Goal: Information Seeking & Learning: Learn about a topic

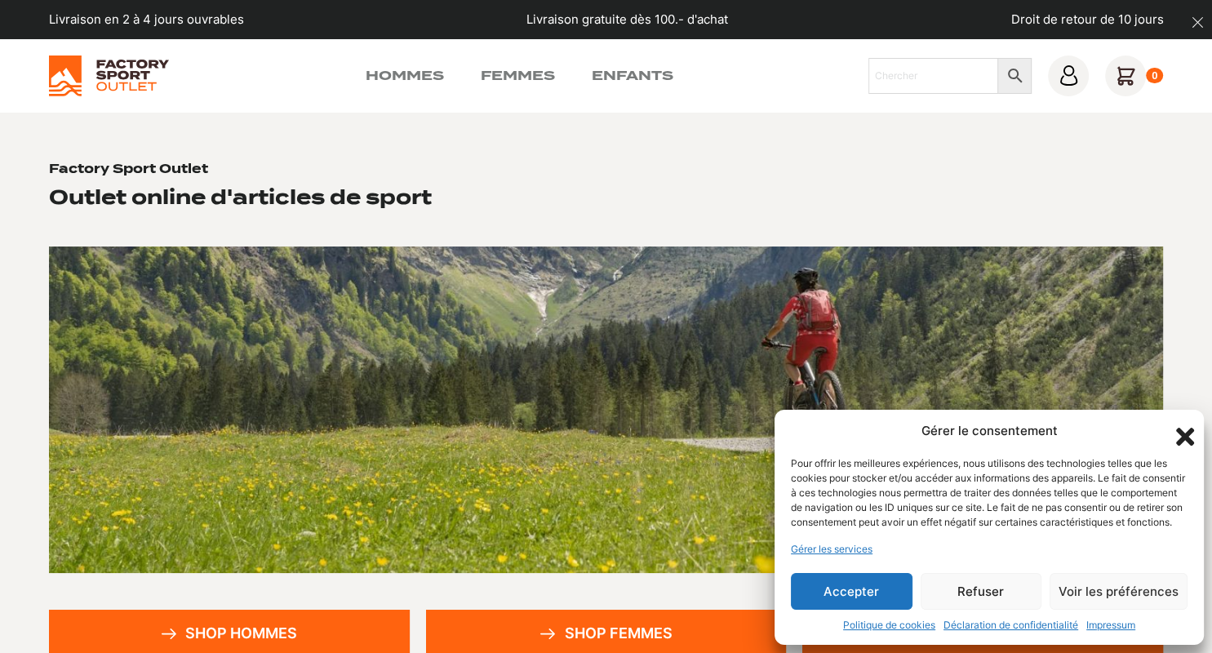
click at [1182, 428] on icon "Fermer la boîte de dialogue" at bounding box center [1185, 437] width 18 height 18
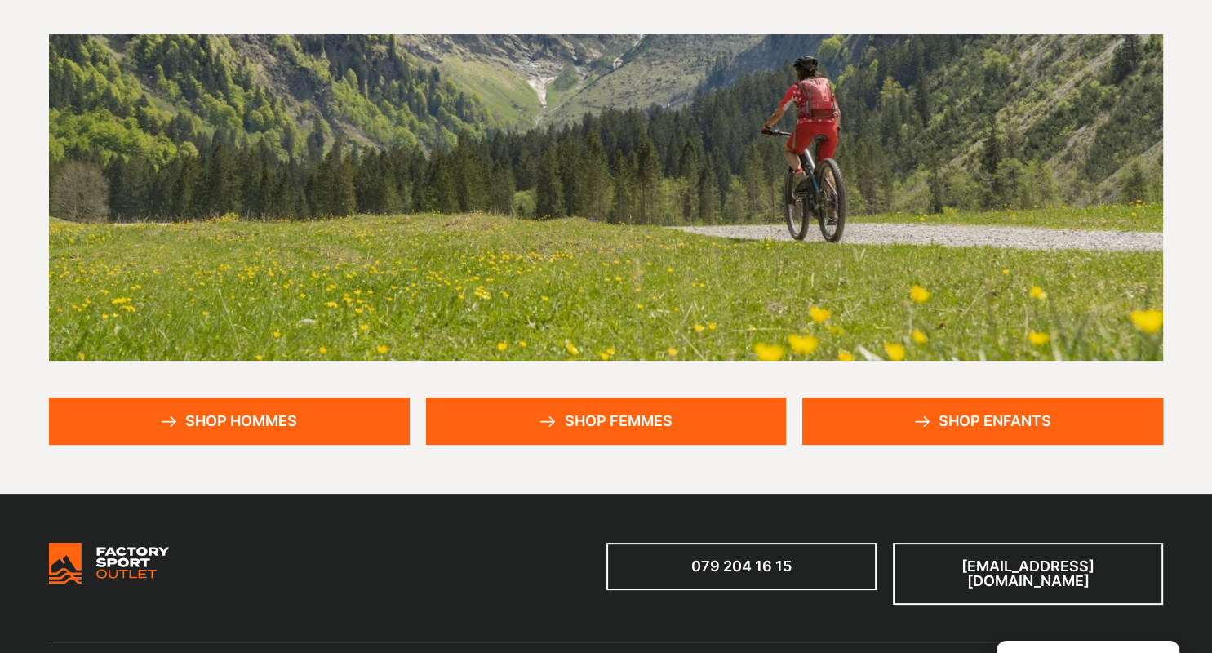
scroll to position [212, 0]
click at [224, 403] on link "Shop hommes" at bounding box center [229, 421] width 361 height 47
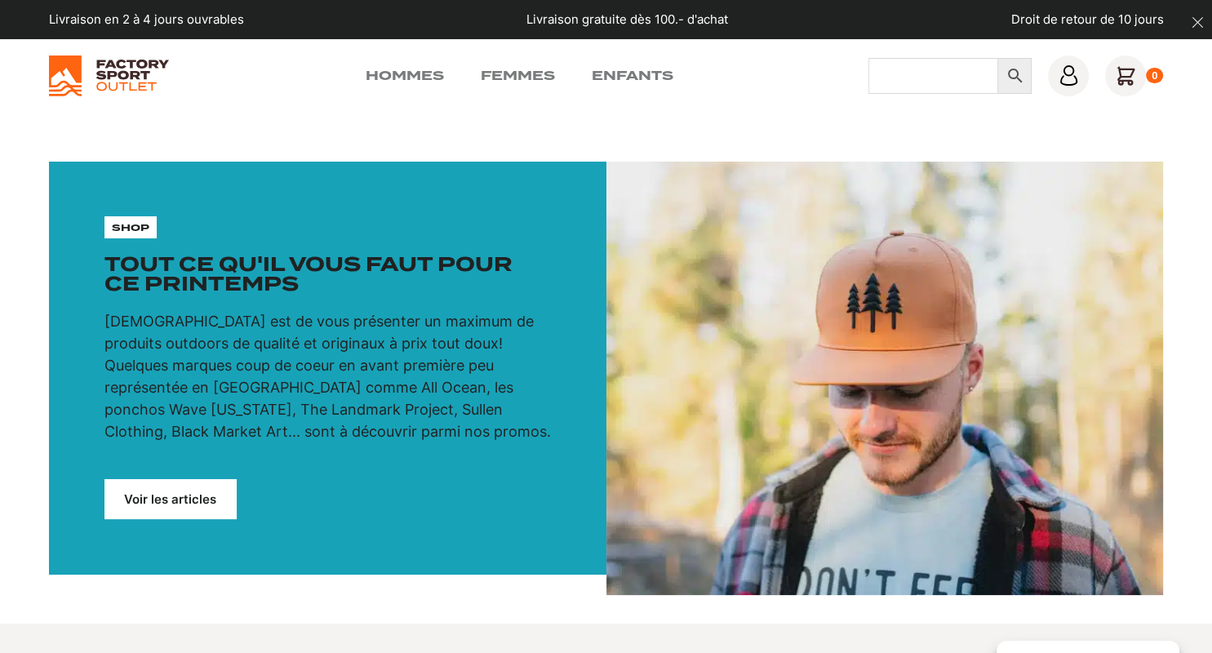
click at [898, 63] on input "Chercher" at bounding box center [934, 76] width 130 height 36
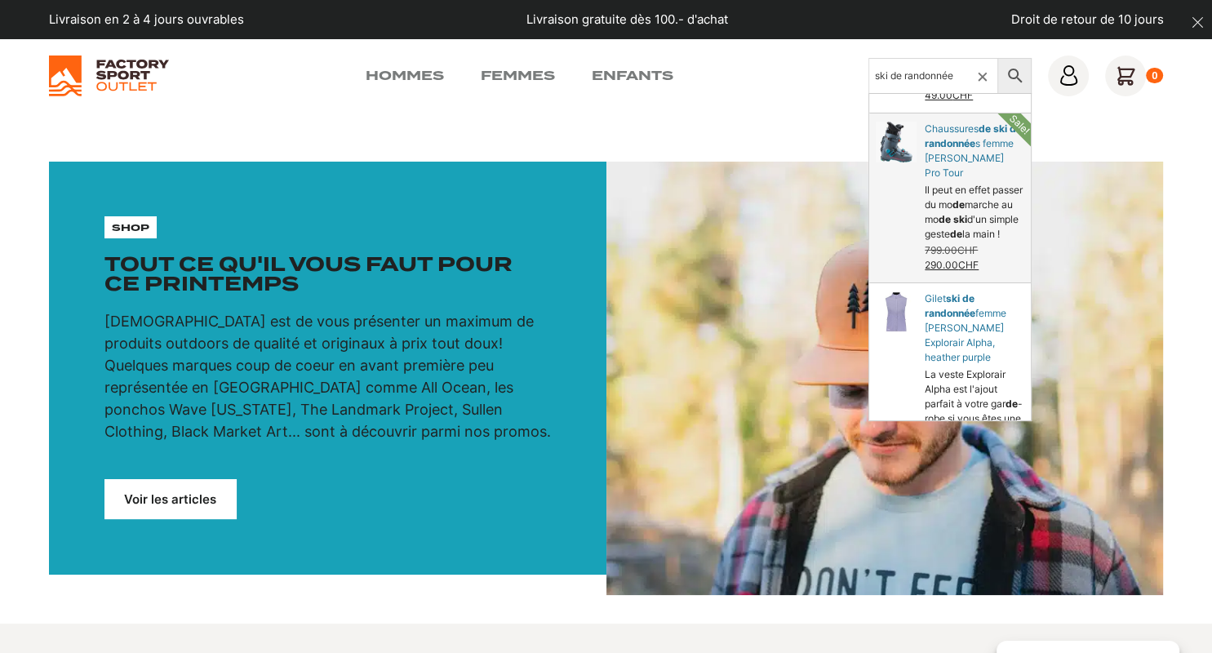
scroll to position [595, 0]
type input "ski de randonnée"
click at [950, 146] on link "Chaussures s femme Dynafit Hoji Pro Tour" at bounding box center [950, 195] width 162 height 169
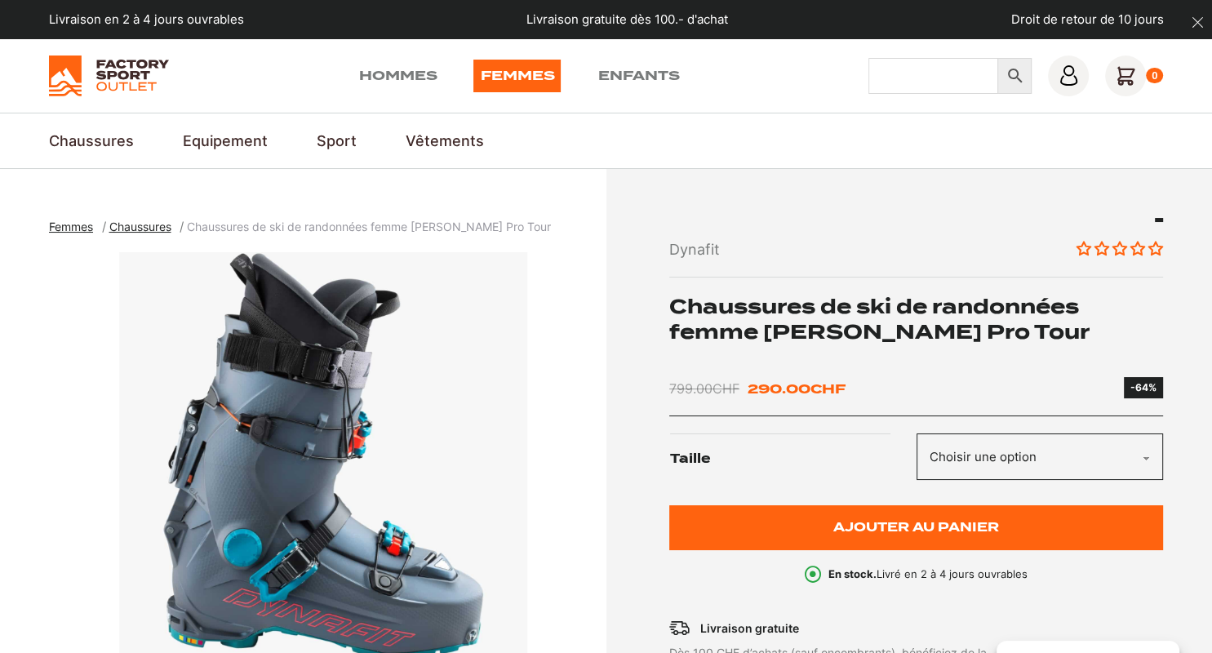
click at [935, 80] on input "Chercher" at bounding box center [934, 76] width 130 height 36
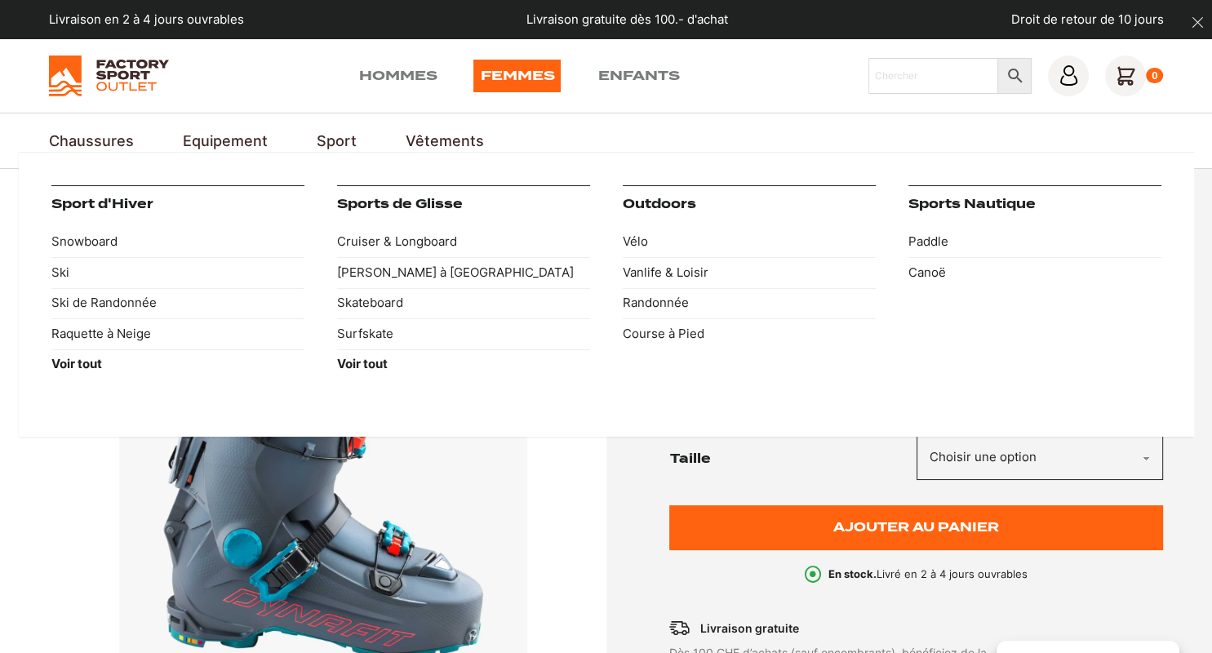
click at [340, 159] on div "Sport d'Hiver Snowboard Ski Ski de Randonnée Raquette à Neige Voir tout Sports …" at bounding box center [606, 295] width 1175 height 286
click at [132, 304] on link "Ski de Randonnée" at bounding box center [177, 303] width 253 height 31
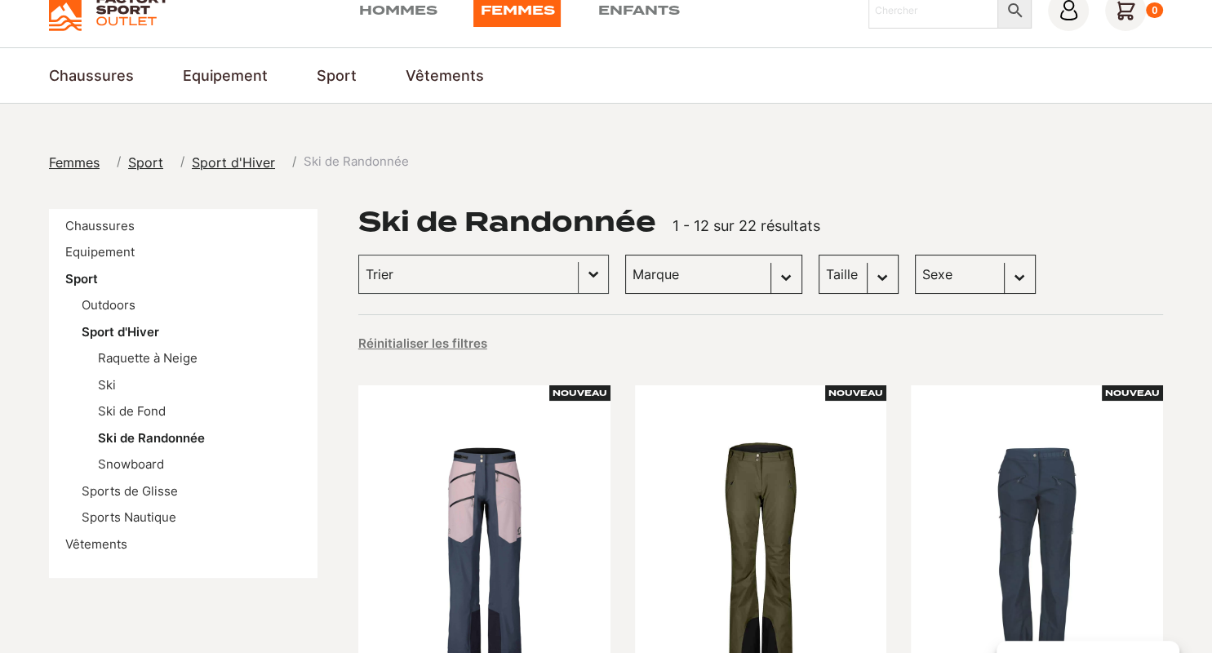
scroll to position [65, 0]
click at [417, 21] on link "Hommes" at bounding box center [397, 10] width 78 height 33
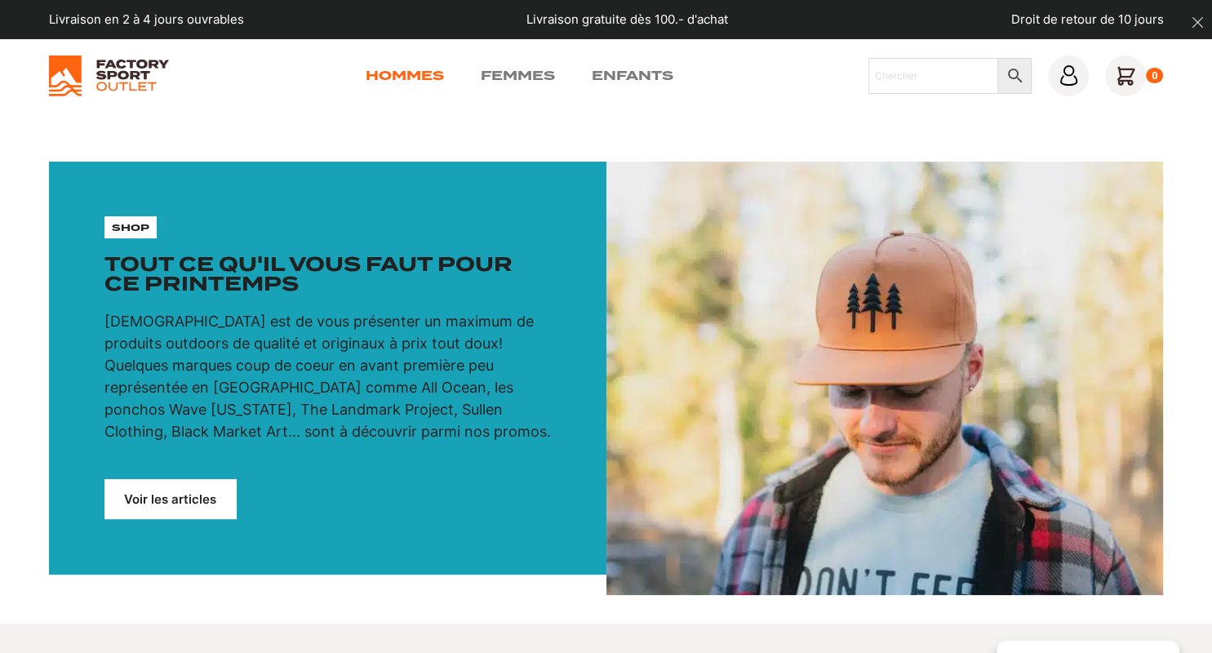
click at [403, 80] on link "Hommes" at bounding box center [404, 76] width 78 height 20
click at [524, 78] on link "Femmes" at bounding box center [517, 76] width 74 height 20
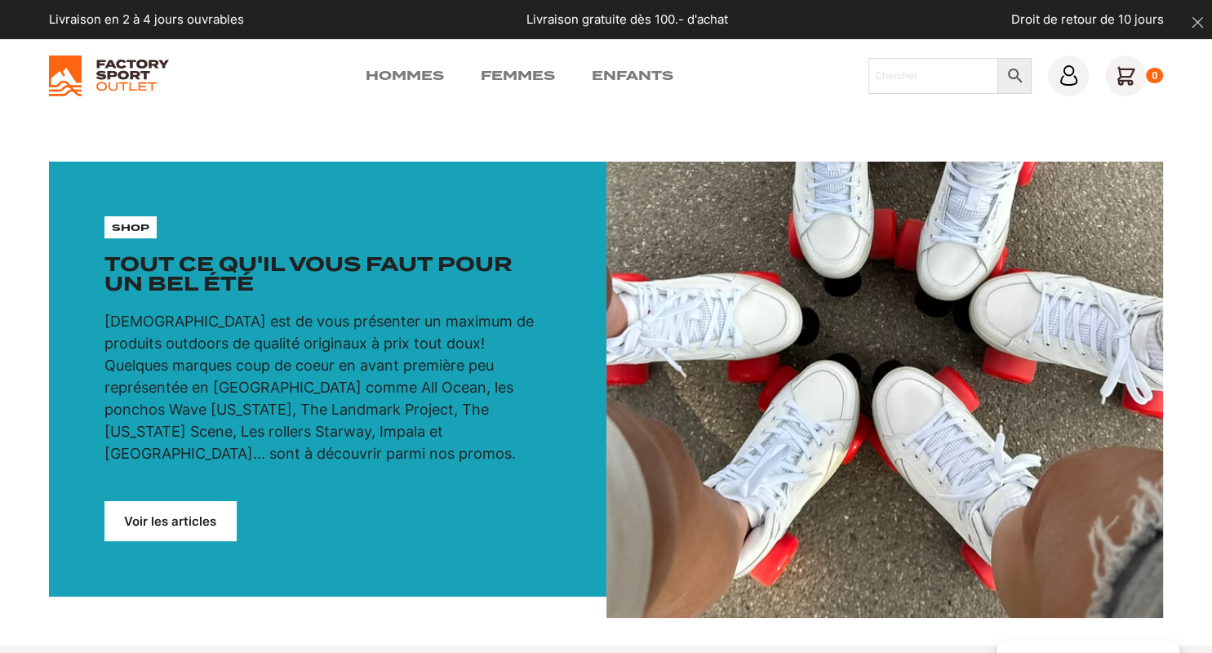
click at [402, 70] on link "Hommes" at bounding box center [404, 76] width 78 height 20
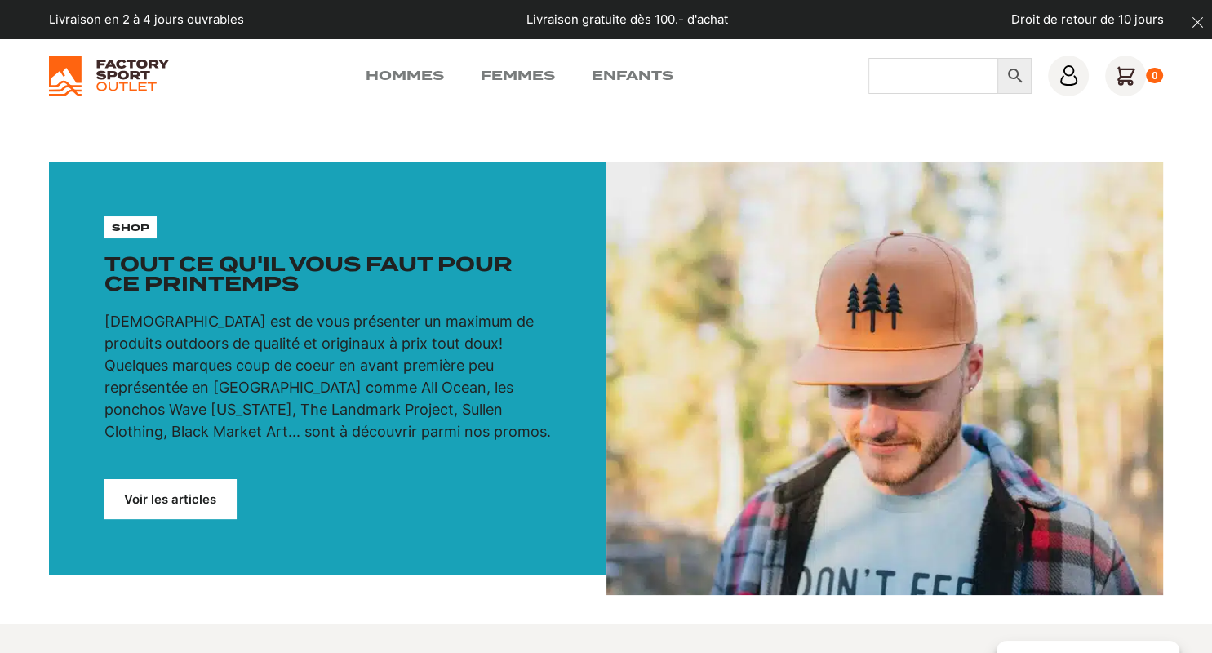
click at [895, 65] on input "Chercher" at bounding box center [934, 76] width 130 height 36
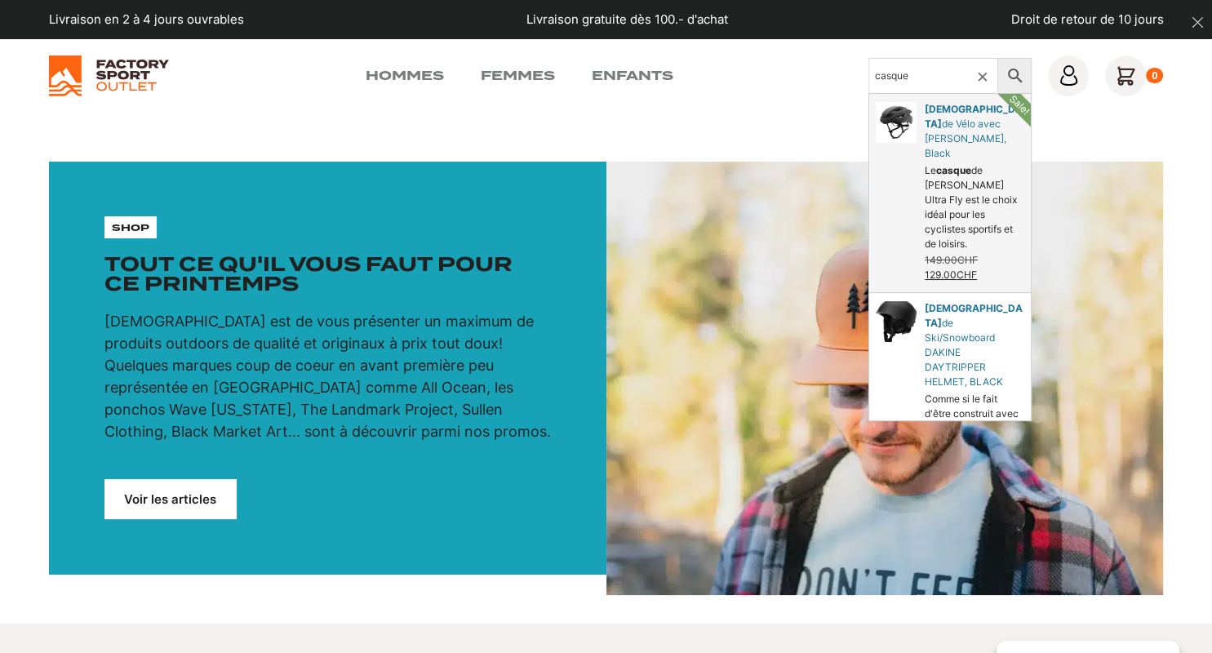
type input "casque"
click at [947, 157] on link "de Vélo avec Lumière LUMOS, Black" at bounding box center [950, 193] width 162 height 198
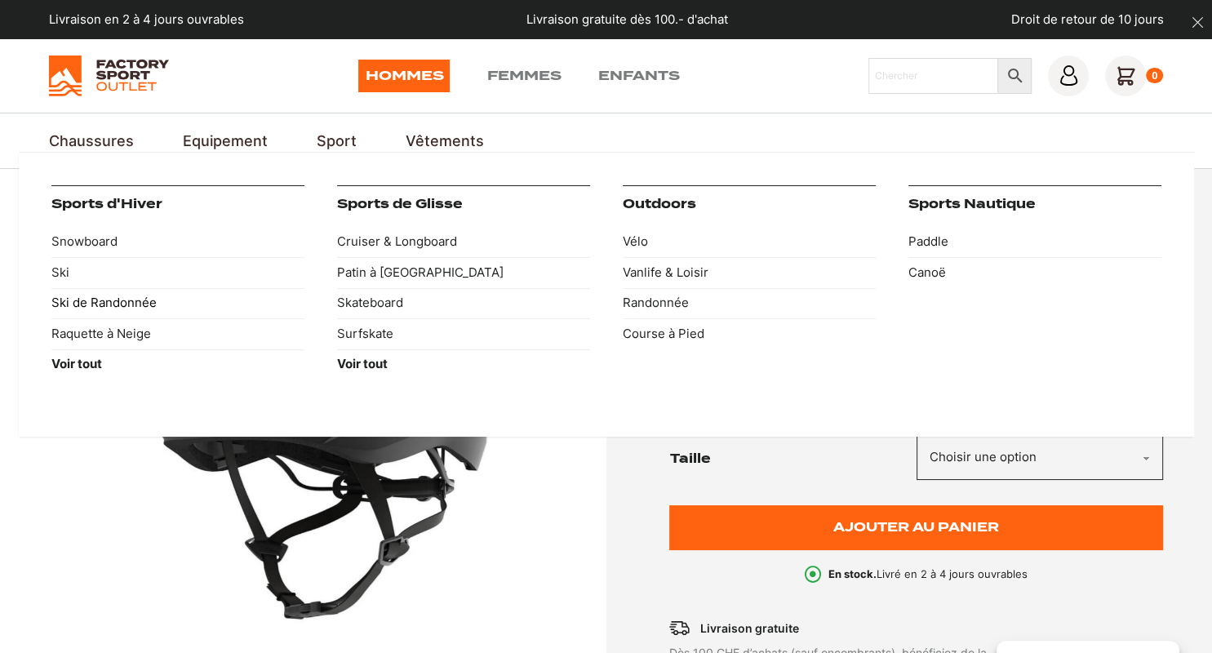
click at [110, 302] on link "Ski de Randonnée" at bounding box center [177, 303] width 253 height 31
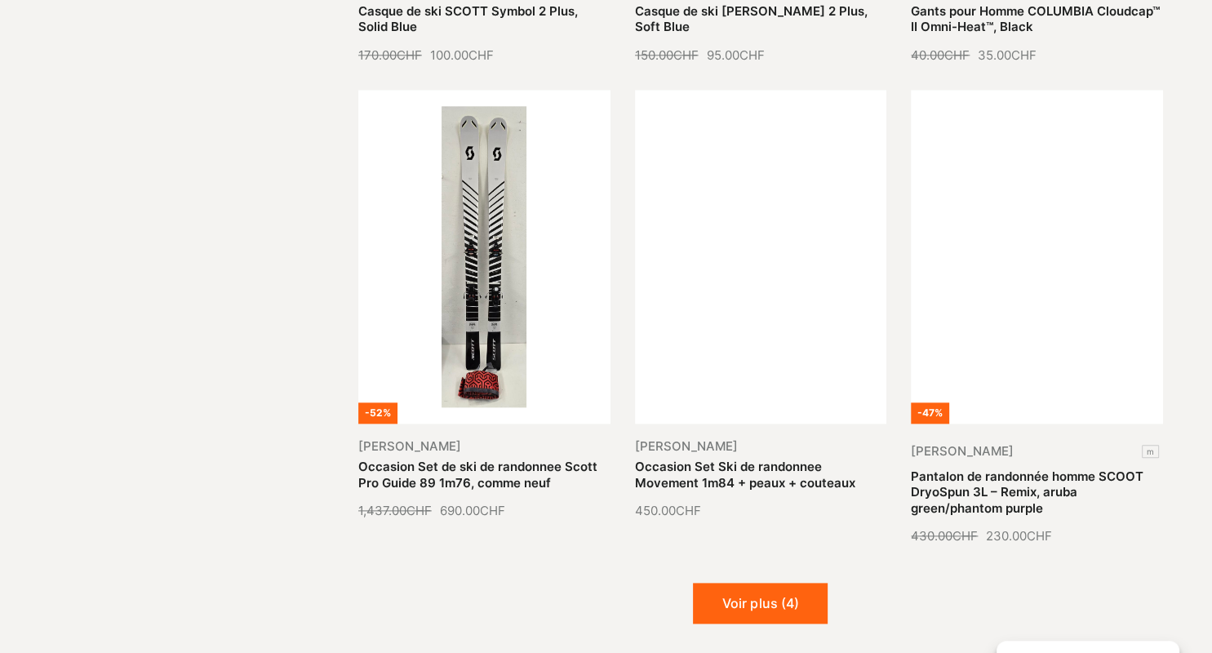
scroll to position [1788, 0]
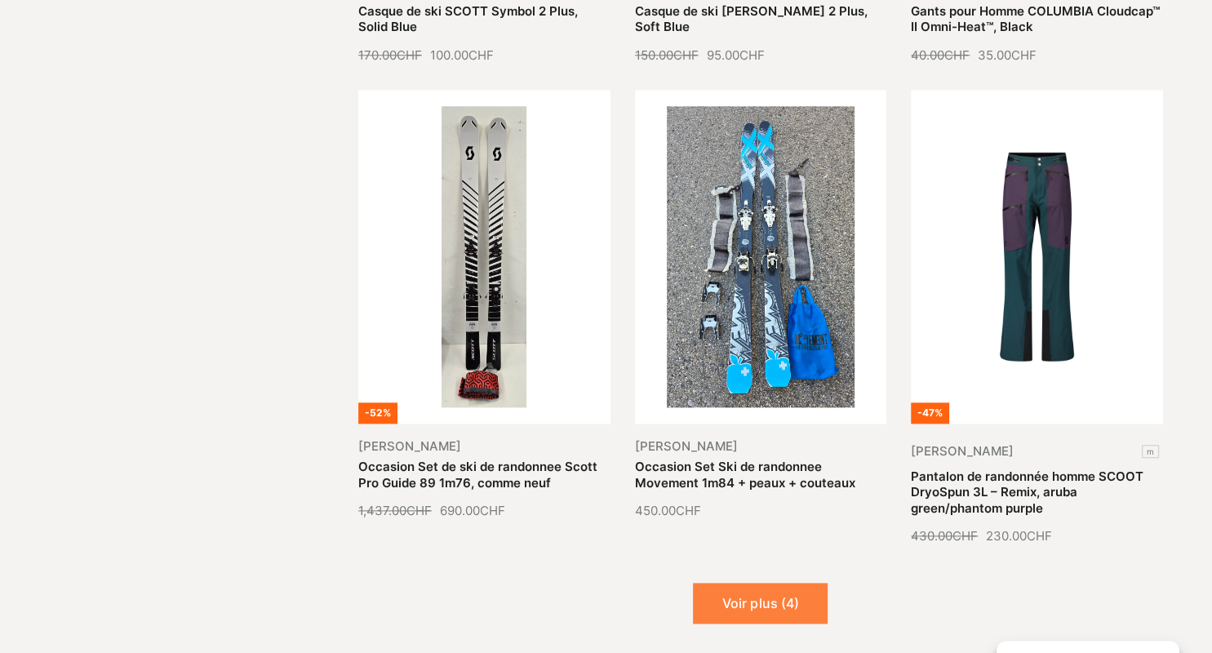
click at [771, 583] on button "Voir plus (4)" at bounding box center [760, 603] width 135 height 41
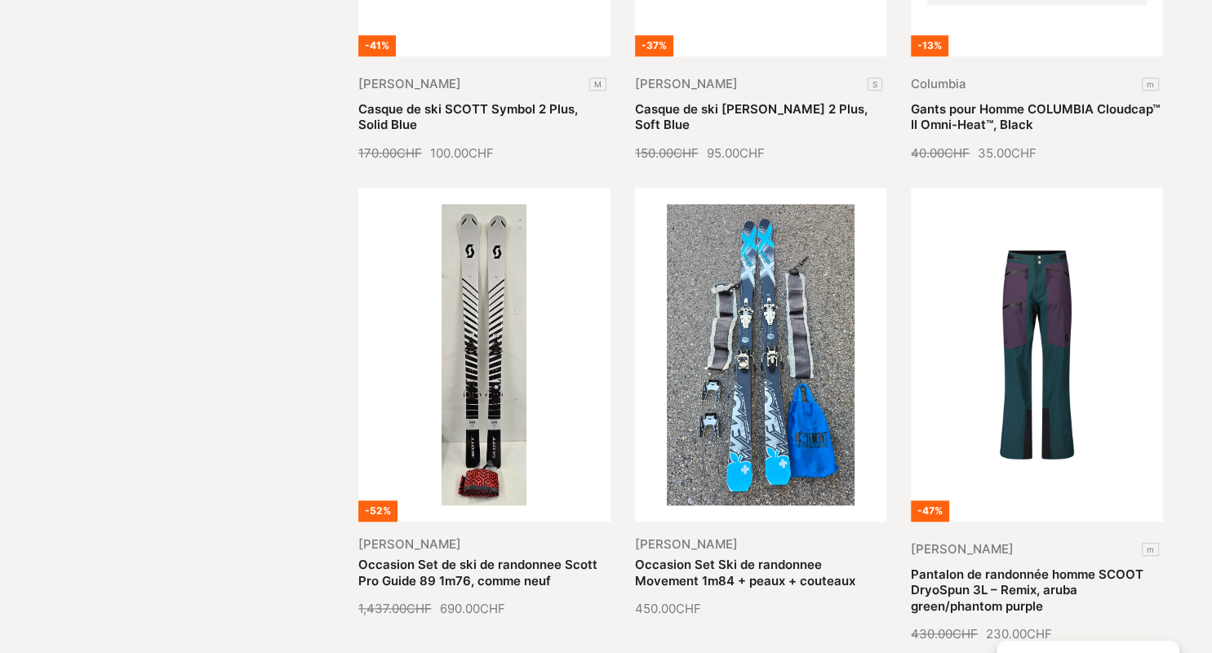
scroll to position [1695, 0]
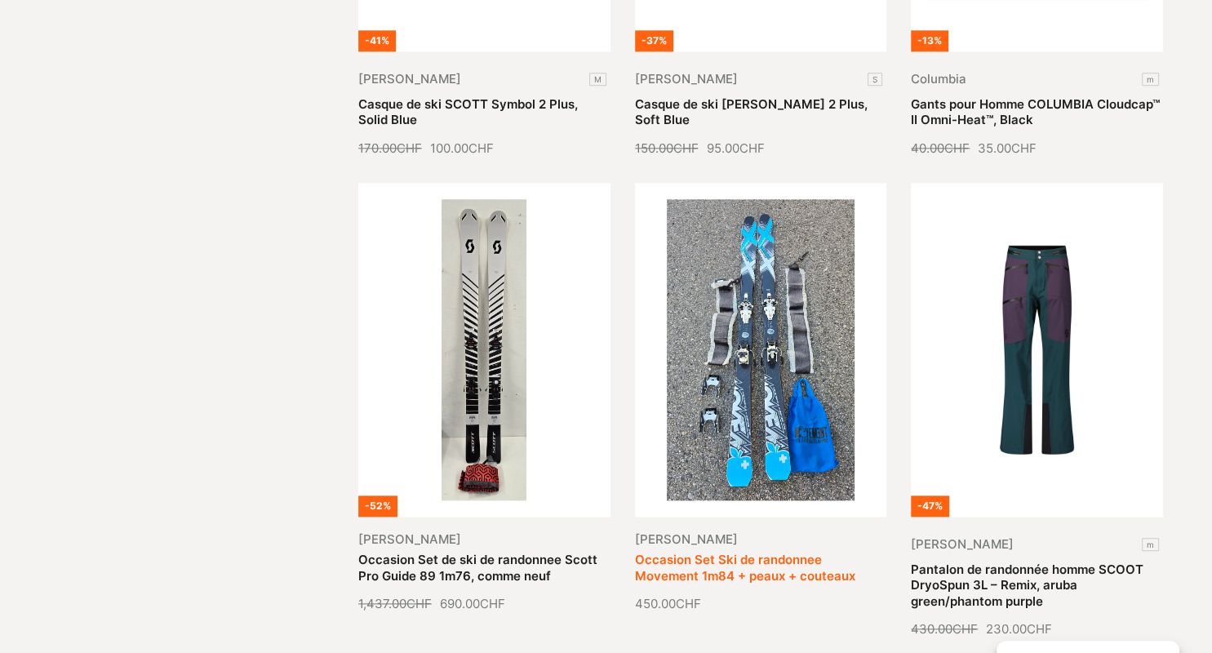
click at [730, 552] on link "Occasion Set Ski de randonnee Movement 1m84 + peaux + couteaux" at bounding box center [745, 568] width 220 height 32
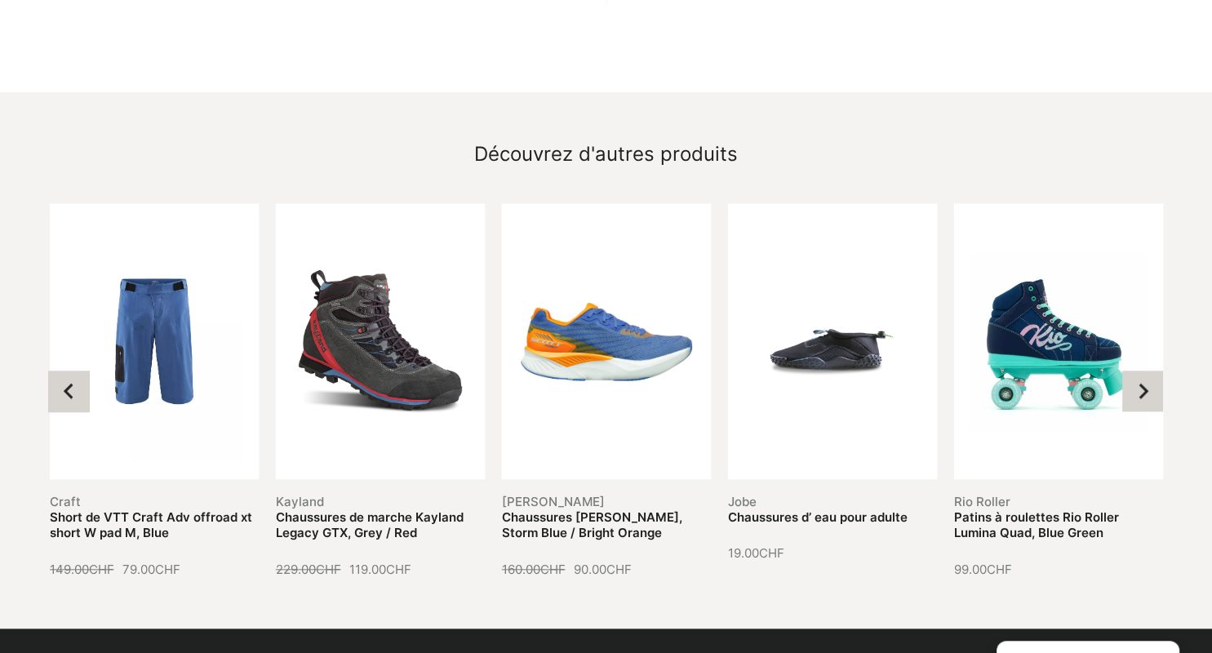
scroll to position [1549, 0]
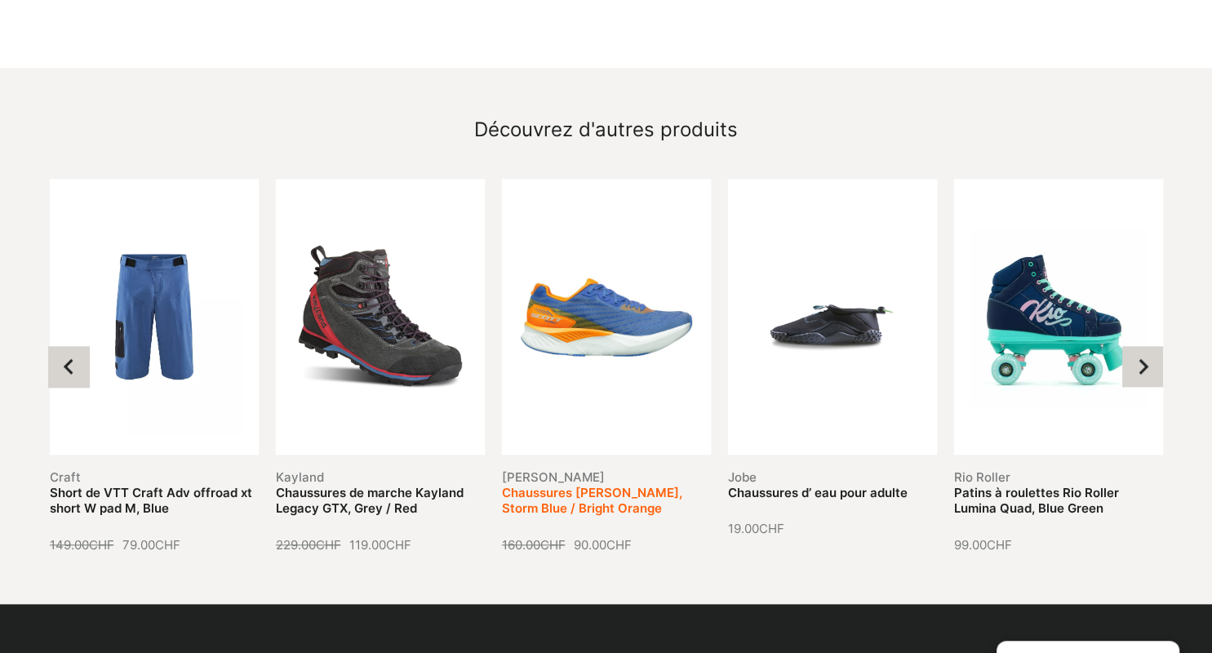
click at [590, 486] on link "Chaussures Scott Pursuit, Storm Blue / Bright Orange" at bounding box center [592, 501] width 180 height 32
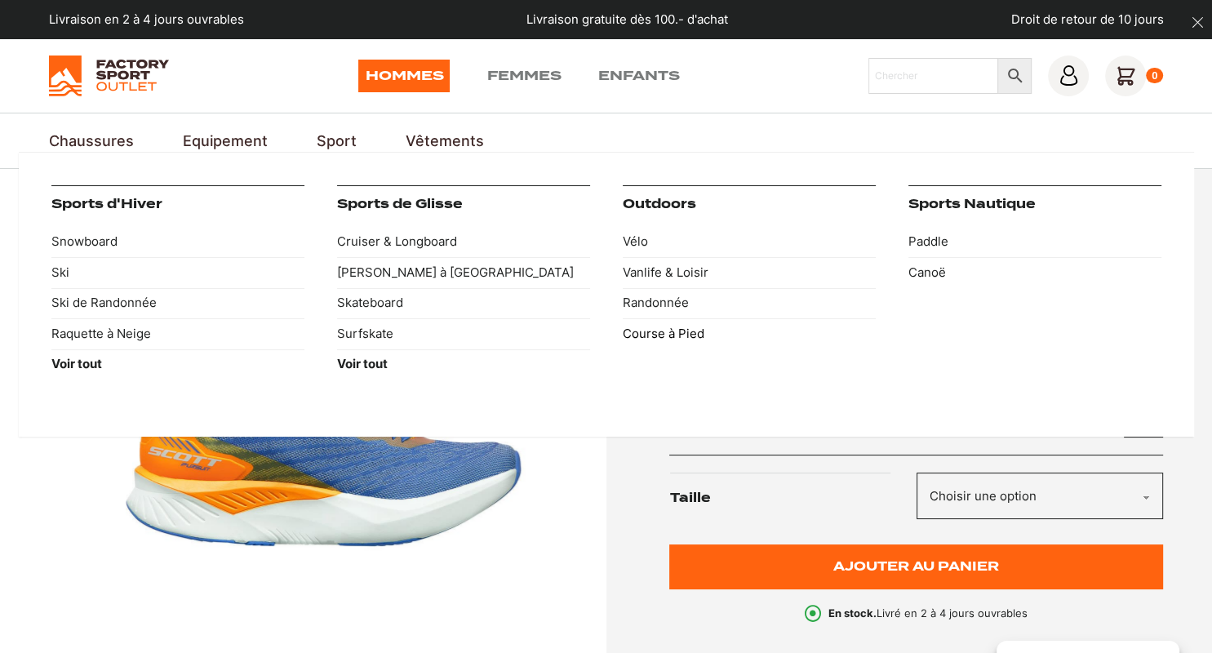
click at [655, 330] on link "Course à Pied" at bounding box center [749, 333] width 253 height 31
